Goal: Information Seeking & Learning: Learn about a topic

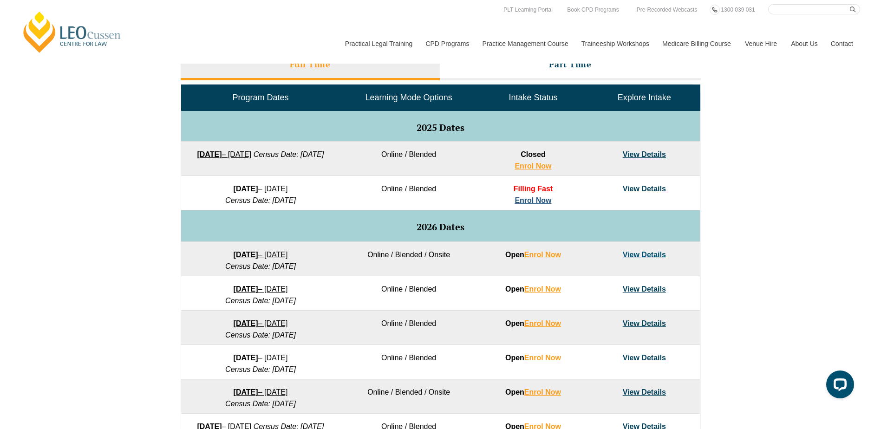
click at [530, 198] on link "Enrol Now" at bounding box center [532, 200] width 37 height 8
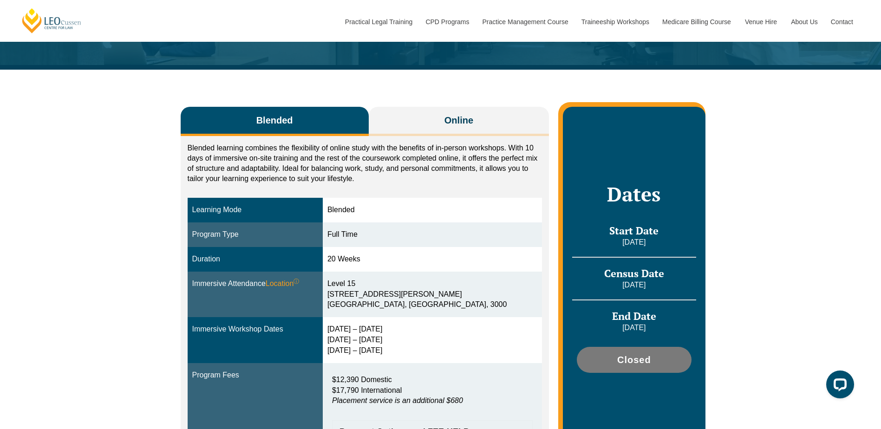
scroll to position [93, 0]
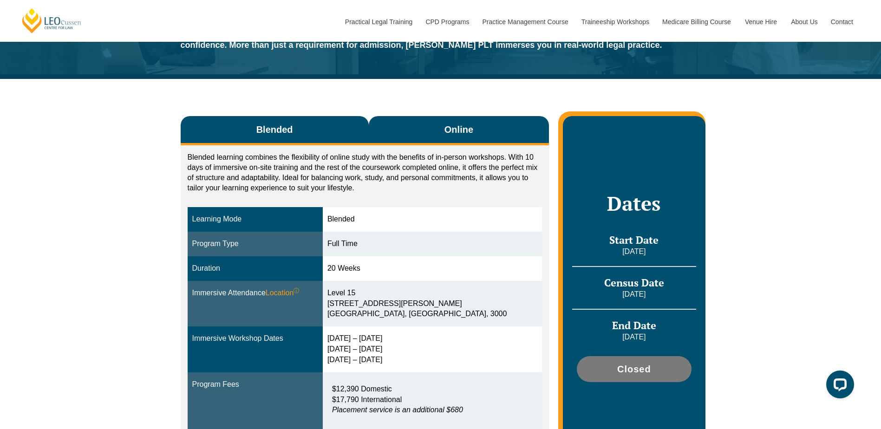
click at [423, 123] on button "Online" at bounding box center [459, 130] width 181 height 29
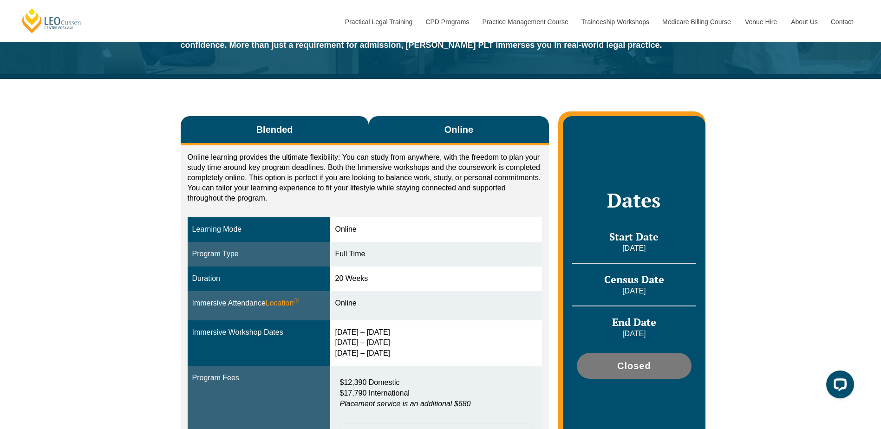
click at [330, 129] on button "Blended" at bounding box center [275, 130] width 188 height 29
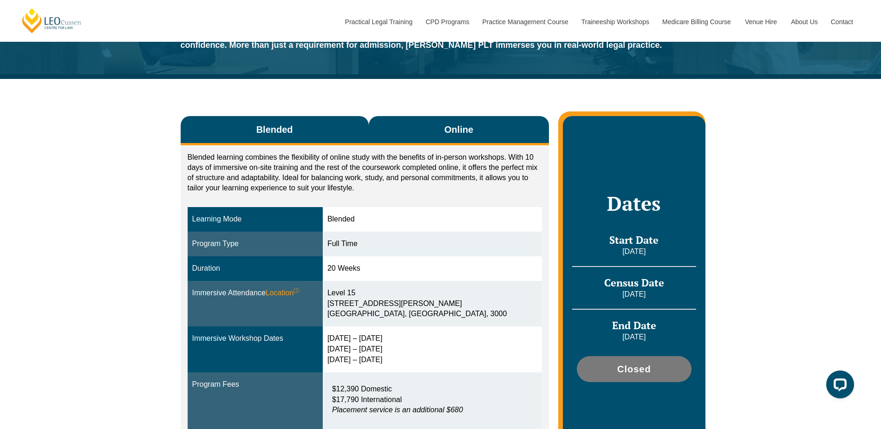
click at [407, 130] on button "Online" at bounding box center [459, 130] width 181 height 29
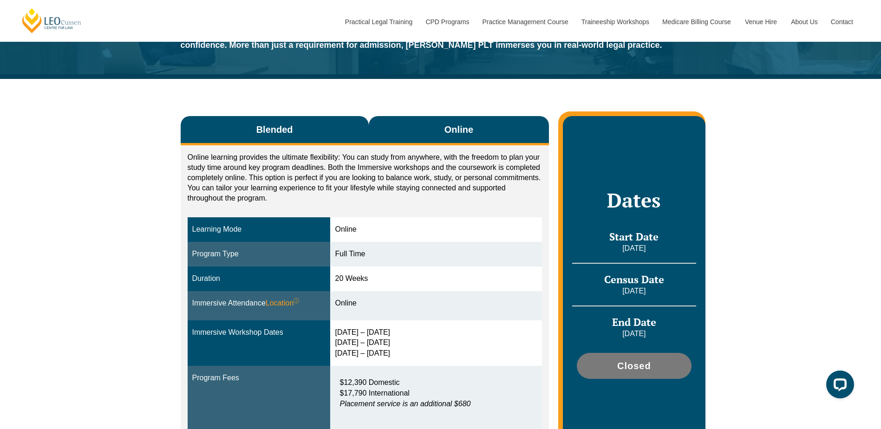
click at [336, 131] on button "Blended" at bounding box center [275, 130] width 188 height 29
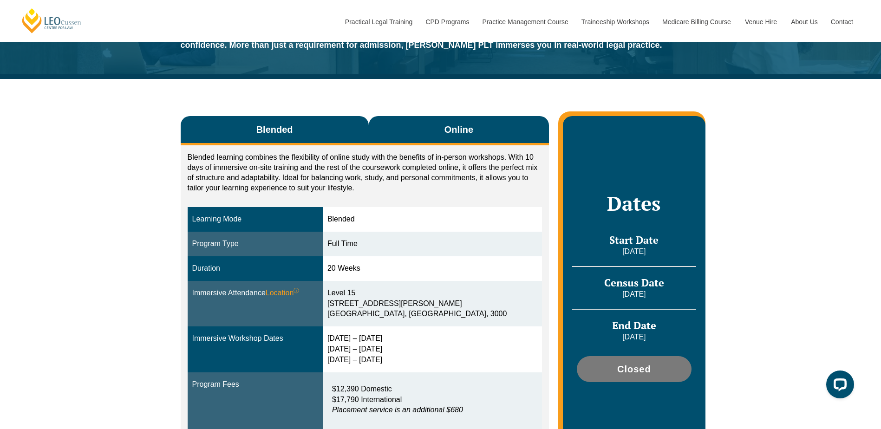
click at [457, 133] on span "Online" at bounding box center [458, 129] width 29 height 13
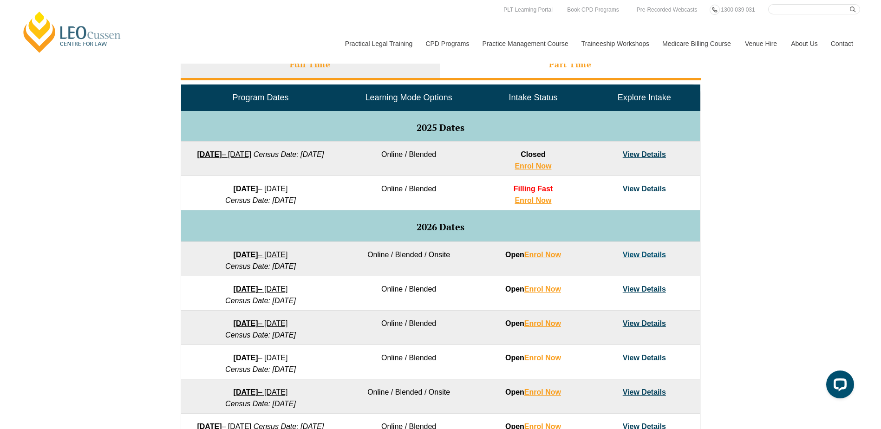
click at [594, 76] on li "Part Time" at bounding box center [570, 66] width 261 height 30
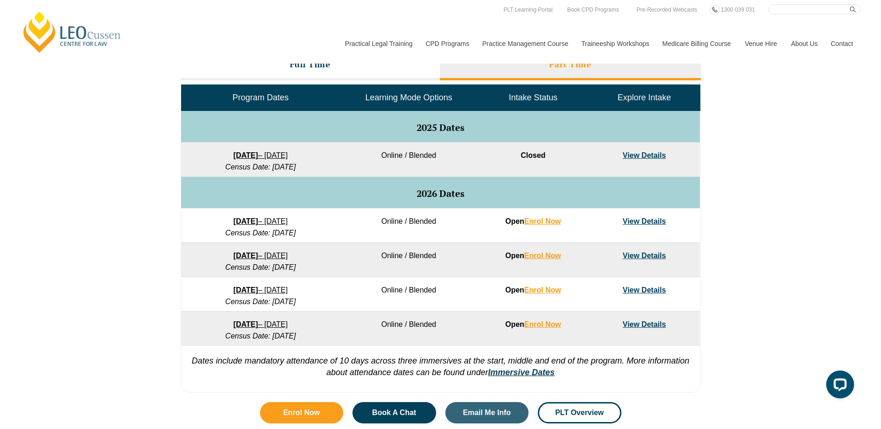
click at [654, 219] on link "View Details" at bounding box center [644, 221] width 43 height 8
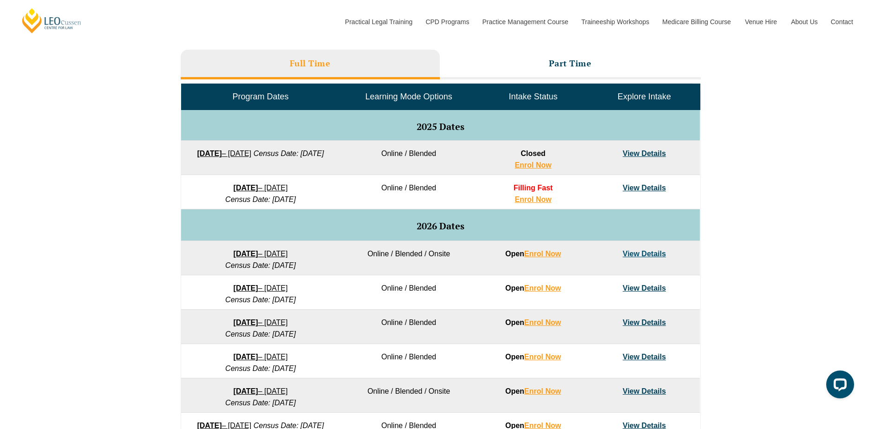
scroll to position [416, 0]
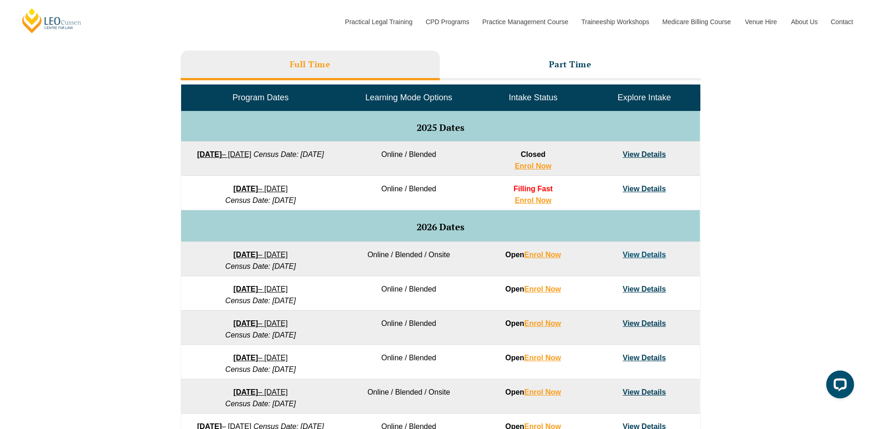
click at [654, 256] on link "View Details" at bounding box center [644, 255] width 43 height 8
